Goal: Book appointment/travel/reservation

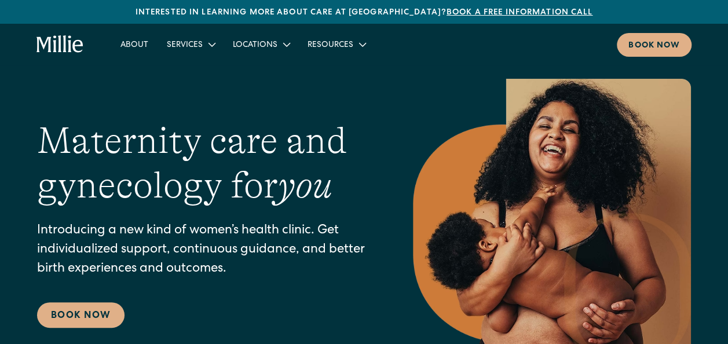
click at [655, 46] on div "Book now" at bounding box center [654, 46] width 52 height 12
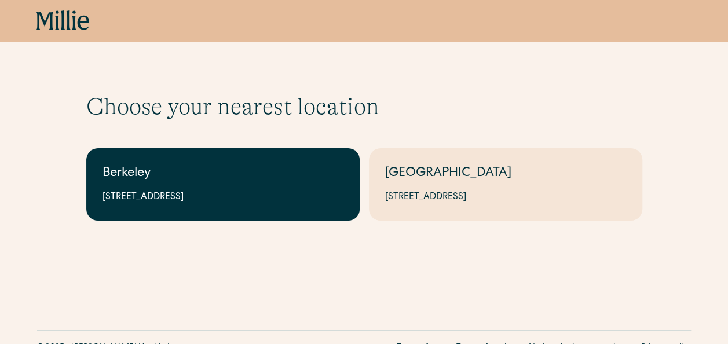
click at [238, 164] on div "Berkeley" at bounding box center [222, 173] width 241 height 19
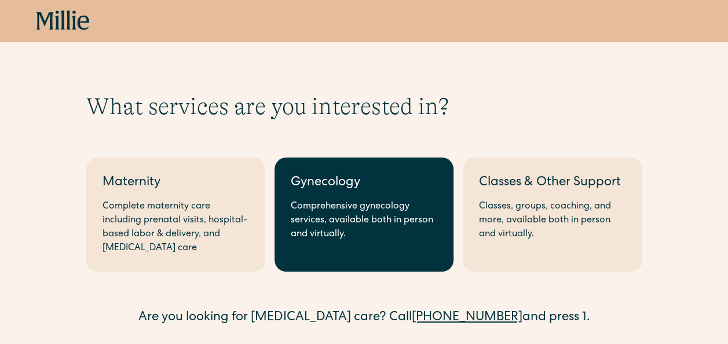
click at [326, 220] on div "Comprehensive gynecology services, available both in person and virtually." at bounding box center [364, 221] width 146 height 42
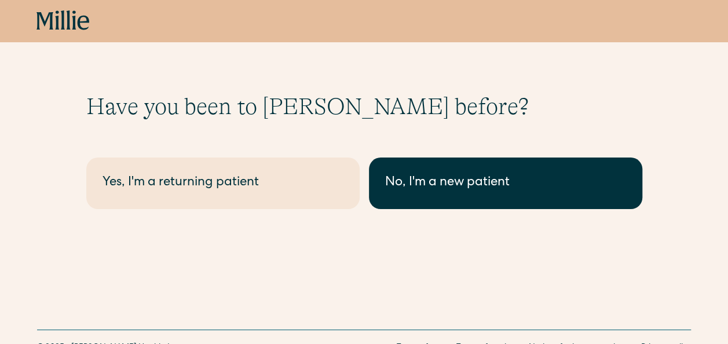
click at [393, 187] on div "No, I'm a new patient" at bounding box center [505, 183] width 241 height 19
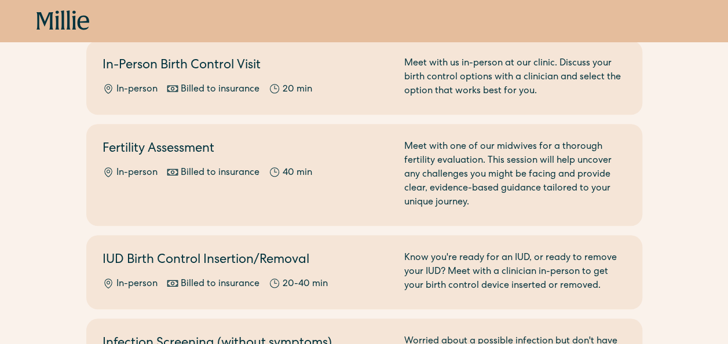
scroll to position [427, 0]
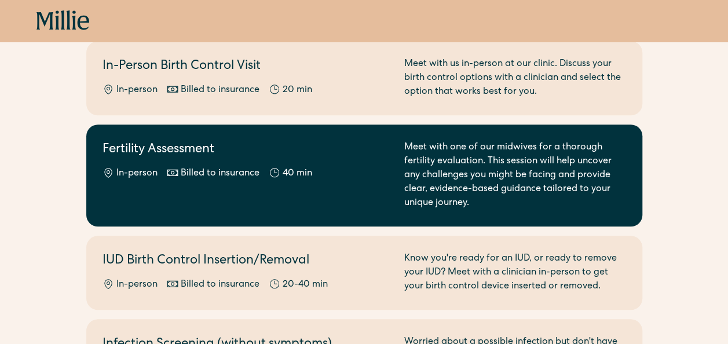
click at [389, 173] on div "In-person Billed to insurance 40 min" at bounding box center [246, 174] width 288 height 14
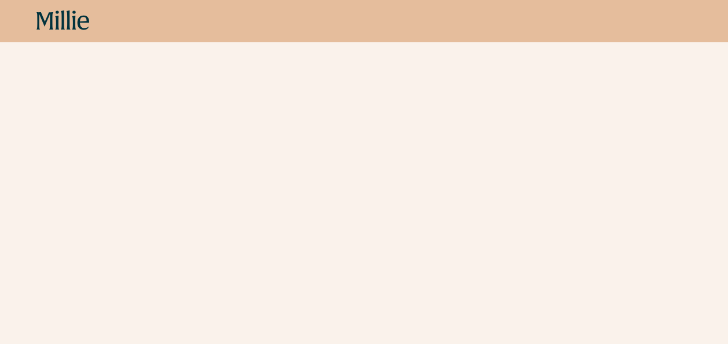
scroll to position [234, 0]
click at [70, 20] on icon at bounding box center [62, 20] width 53 height 21
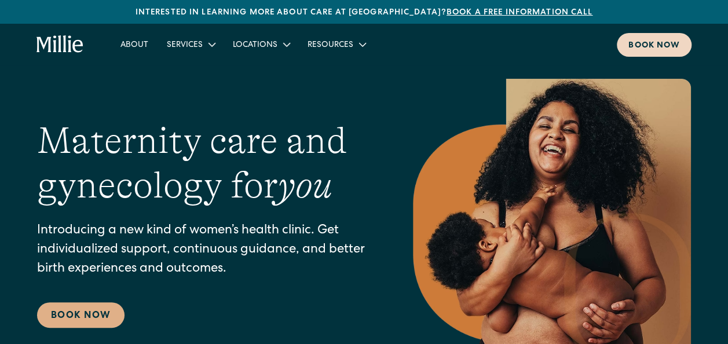
click at [659, 41] on div "Book now" at bounding box center [654, 46] width 52 height 12
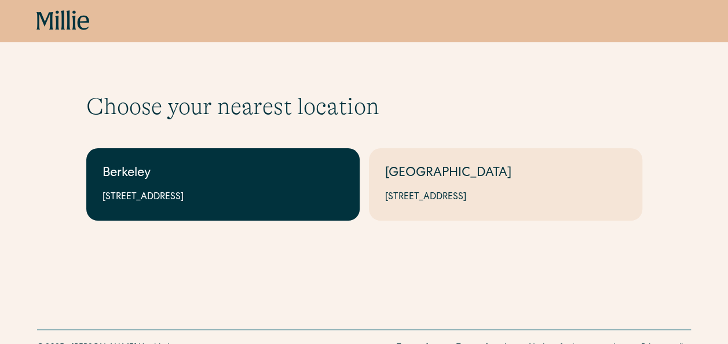
click at [191, 185] on link "Berkeley [STREET_ADDRESS]" at bounding box center [222, 184] width 273 height 72
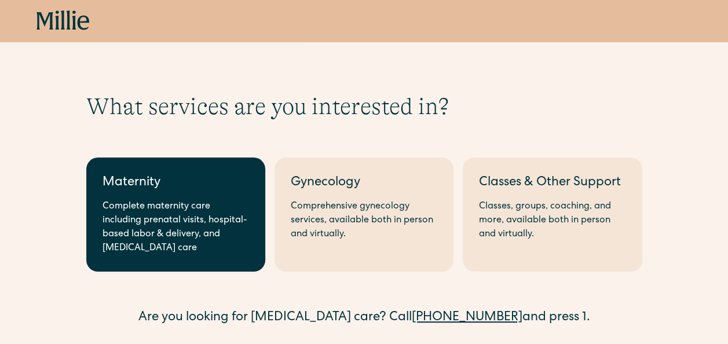
click at [236, 203] on div "Complete maternity care including prenatal visits, hospital-based labor & deliv…" at bounding box center [175, 228] width 146 height 56
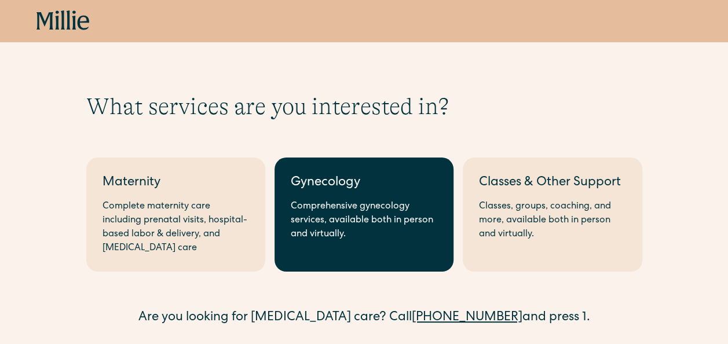
click at [379, 179] on div "Gynecology" at bounding box center [364, 183] width 146 height 19
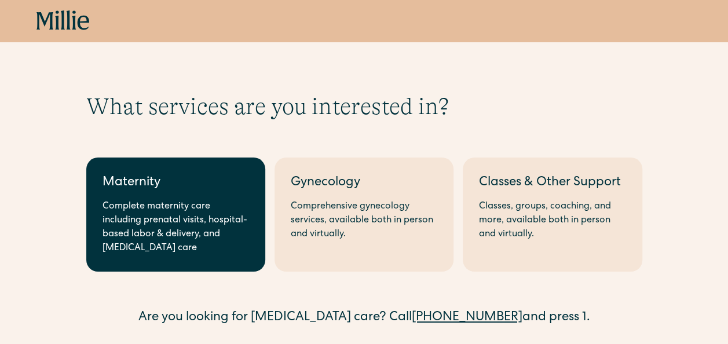
click at [191, 207] on div "Complete maternity care including prenatal visits, hospital-based labor & deliv…" at bounding box center [175, 228] width 146 height 56
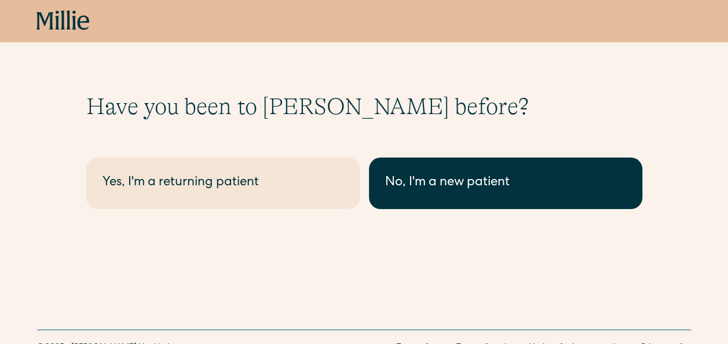
click at [423, 172] on link "No, I'm a new patient" at bounding box center [505, 183] width 273 height 52
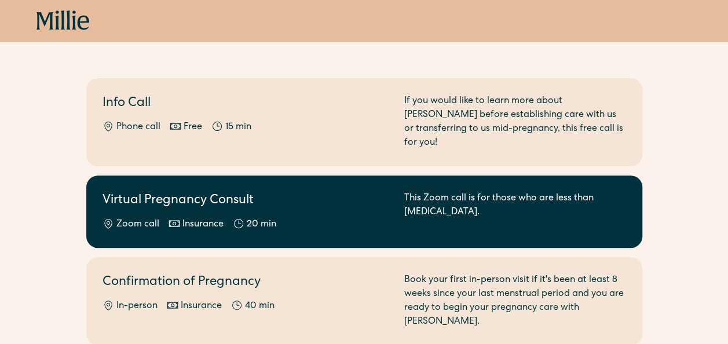
scroll to position [104, 0]
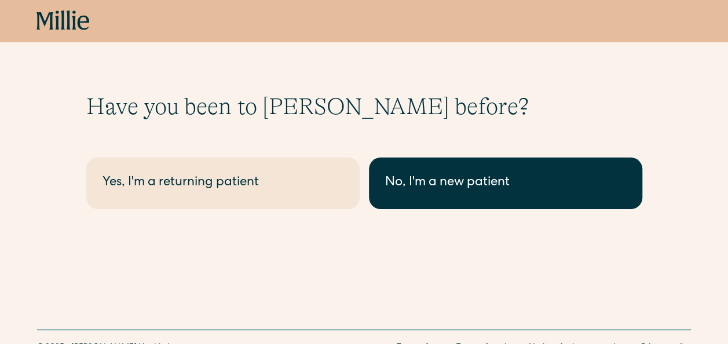
click at [431, 178] on div "No, I'm a new patient" at bounding box center [505, 183] width 241 height 19
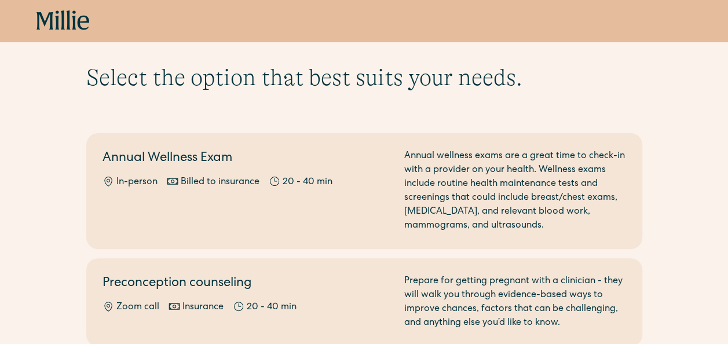
scroll to position [30, 0]
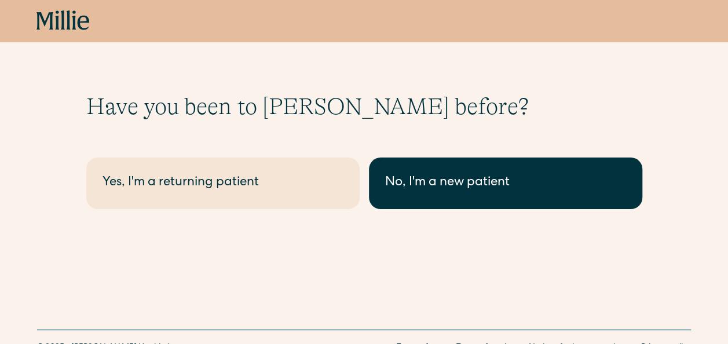
click at [434, 200] on link "No, I'm a new patient" at bounding box center [505, 183] width 273 height 52
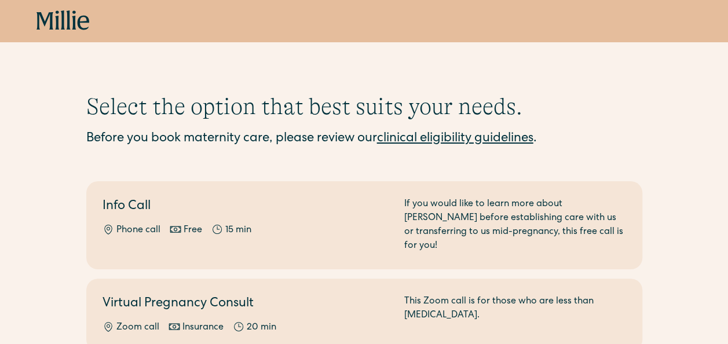
scroll to position [83, 0]
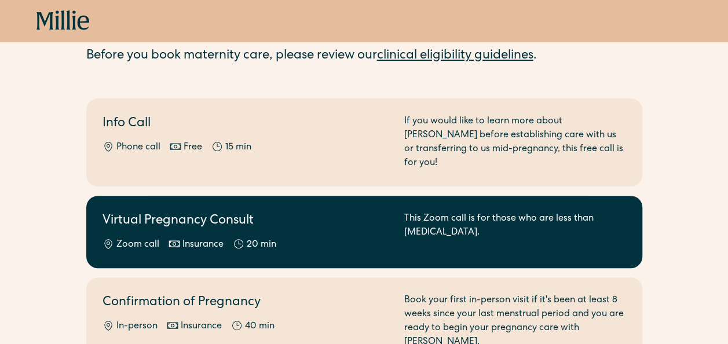
click at [307, 221] on div "Virtual Pregnancy Consult Zoom call Insurance 20 min" at bounding box center [246, 232] width 288 height 40
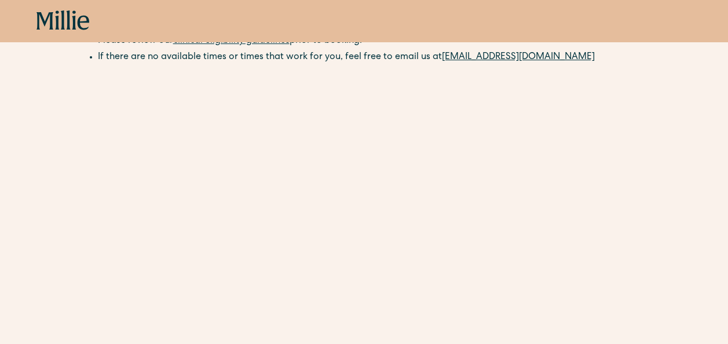
scroll to position [198, 0]
